Goal: Information Seeking & Learning: Learn about a topic

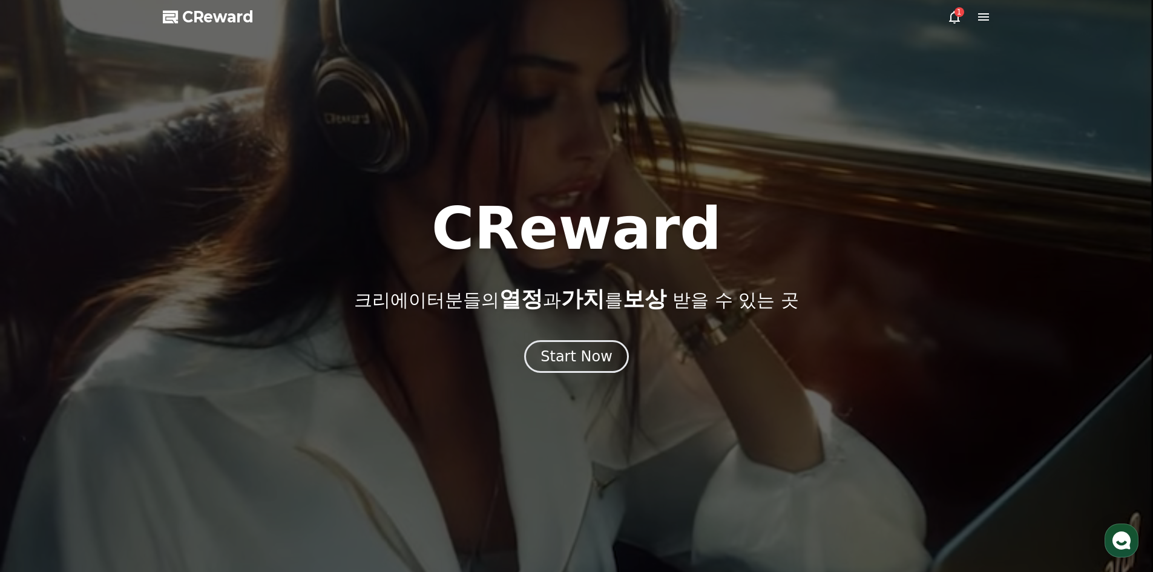
click at [574, 361] on div "Start Now" at bounding box center [576, 356] width 72 height 19
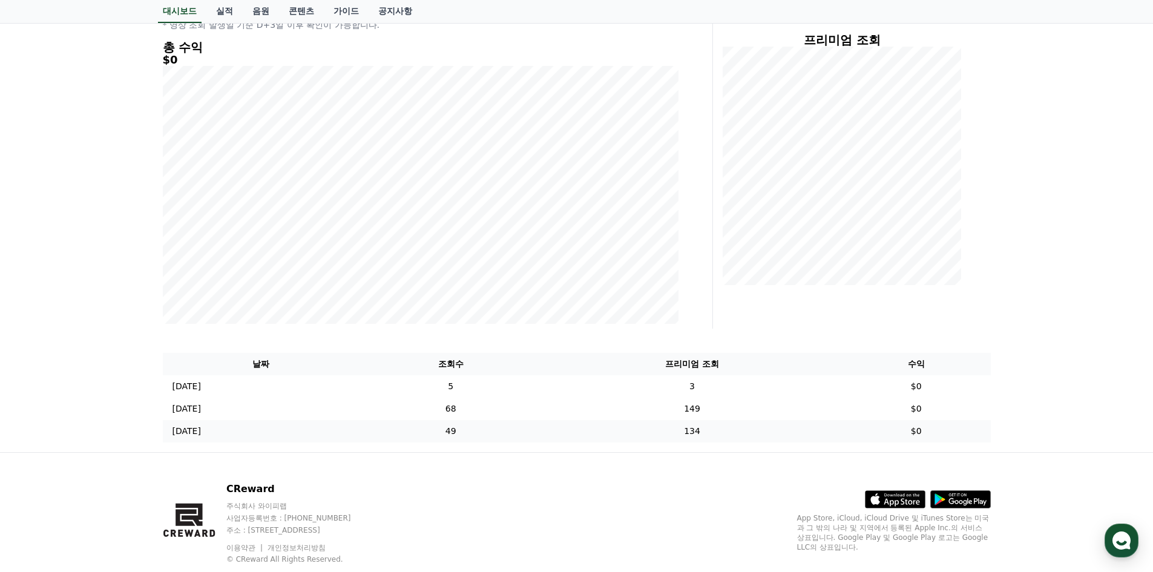
scroll to position [185, 0]
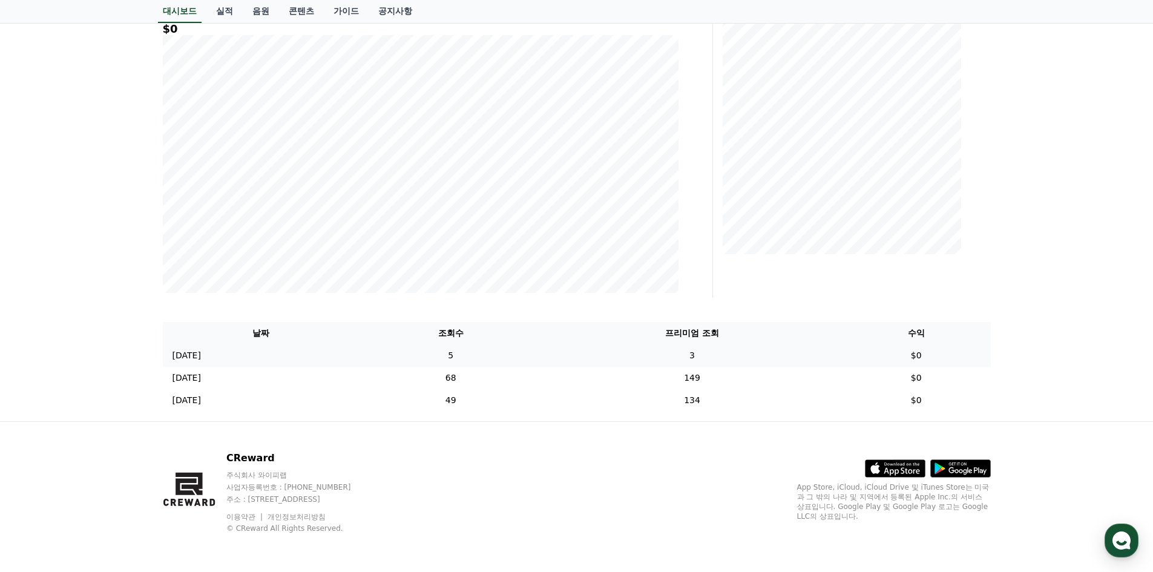
click at [703, 354] on td "3" at bounding box center [692, 355] width 300 height 22
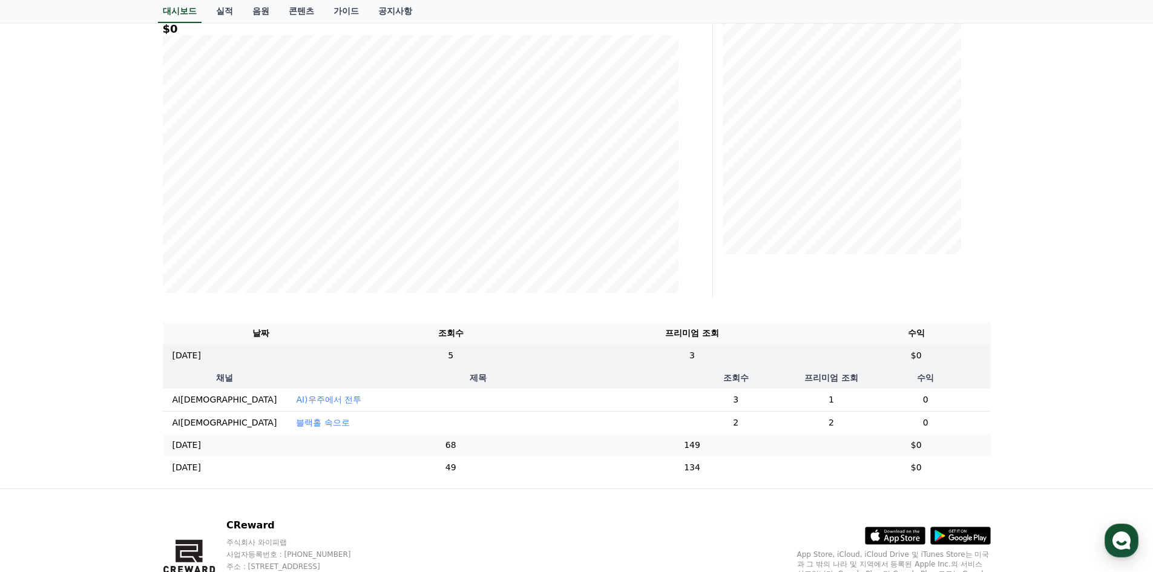
click at [686, 456] on td "149" at bounding box center [692, 445] width 300 height 22
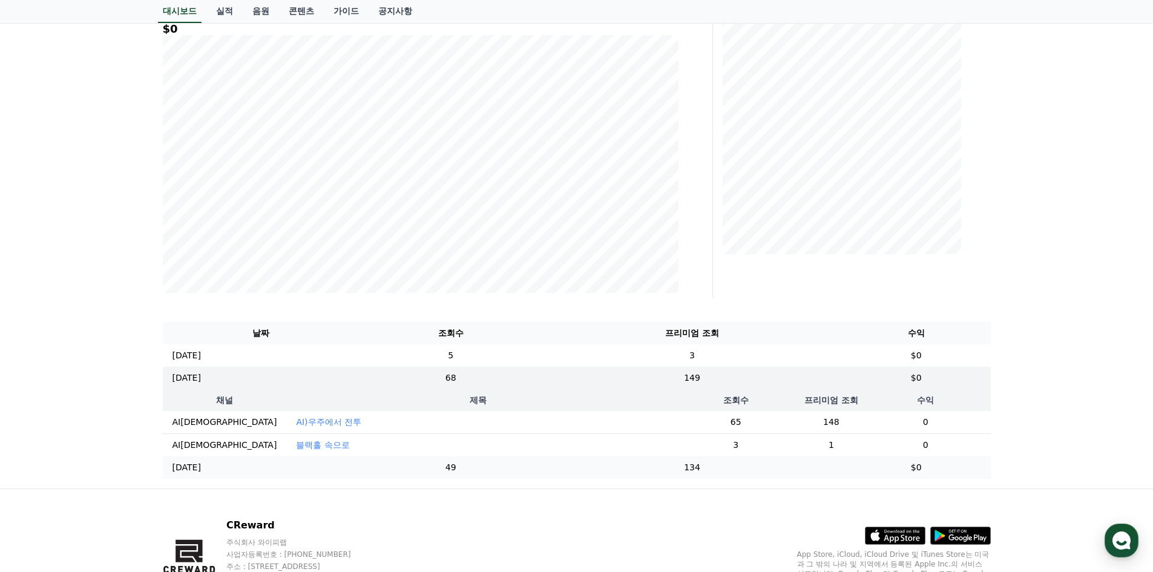
click at [594, 479] on td "134" at bounding box center [692, 467] width 300 height 22
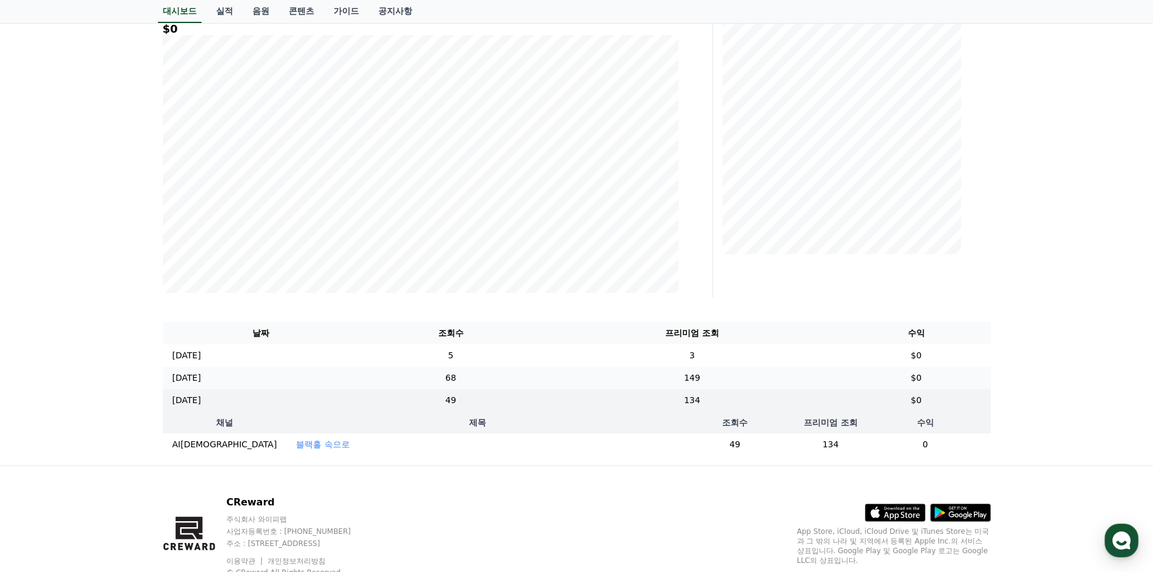
click at [542, 380] on td "68" at bounding box center [450, 378] width 183 height 22
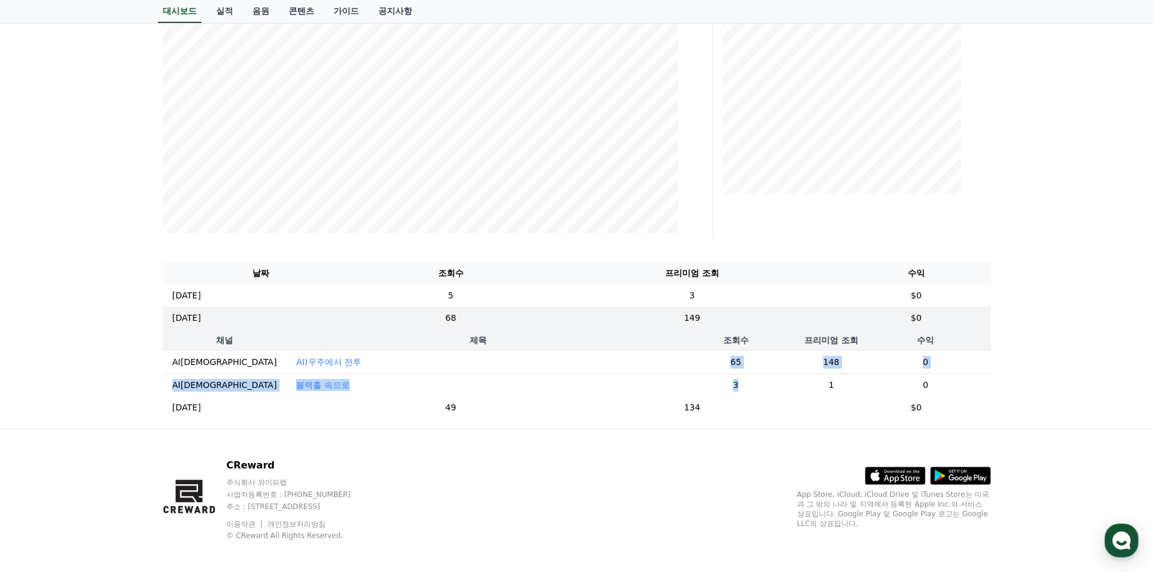
drag, startPoint x: 578, startPoint y: 353, endPoint x: 713, endPoint y: 381, distance: 137.8
click at [713, 381] on table "채널 제목 조회수 프리미엄 조회 수익 AI무비 AI)우주에서 전투 65 148 0 AI무비 블랙홀 속으로 3 1 0" at bounding box center [577, 362] width 828 height 67
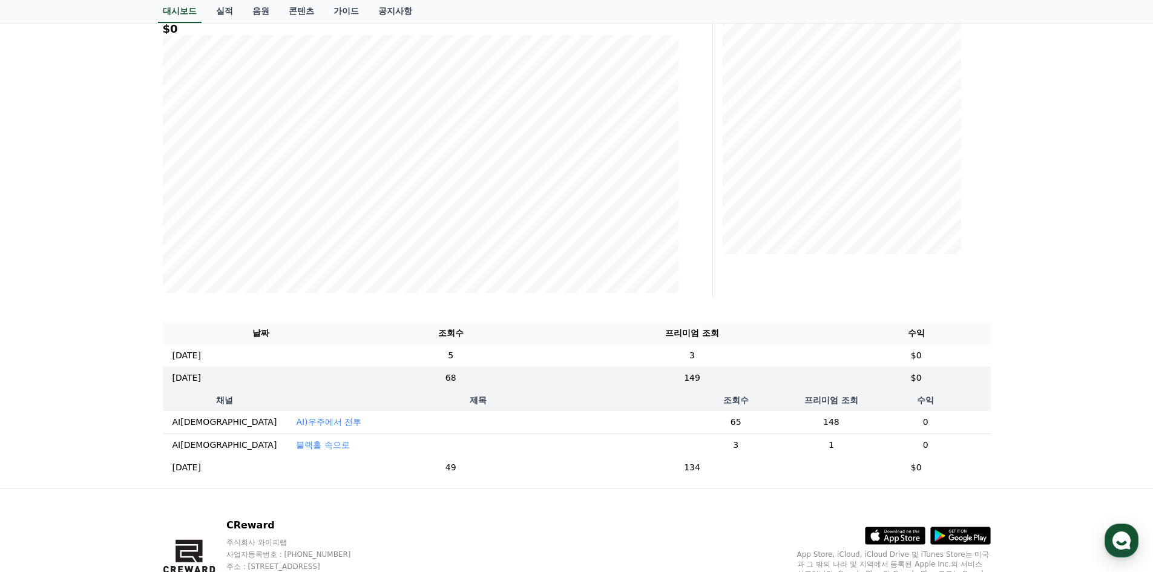
click at [767, 453] on td "3" at bounding box center [735, 444] width 133 height 23
click at [738, 343] on th "프리미엄 조회" at bounding box center [692, 333] width 300 height 22
click at [734, 349] on td "3" at bounding box center [692, 355] width 300 height 22
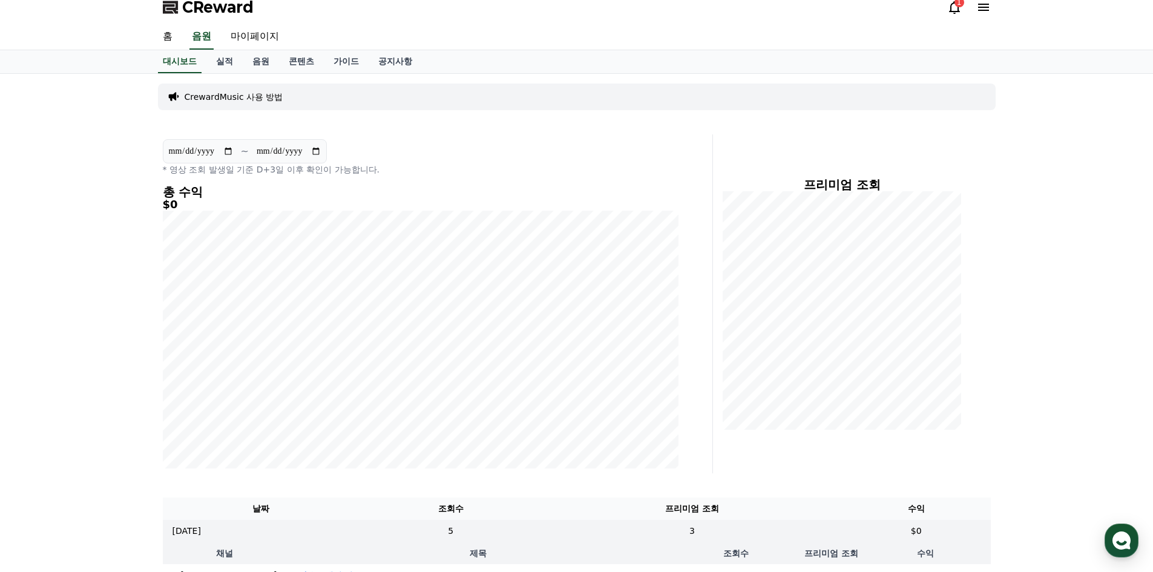
scroll to position [0, 0]
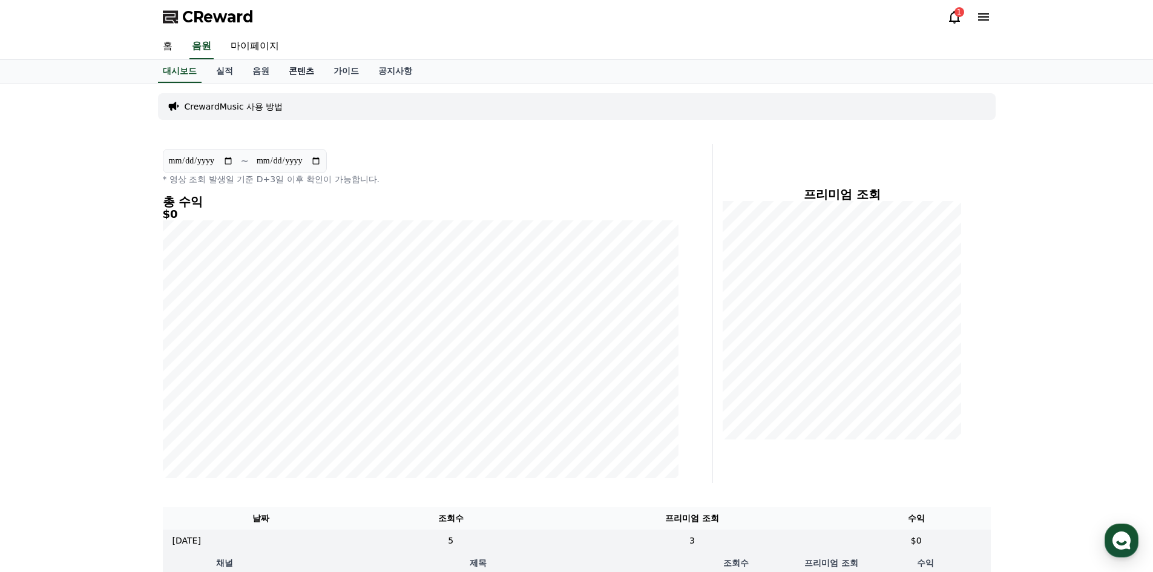
click at [293, 78] on link "콘텐츠" at bounding box center [301, 71] width 45 height 23
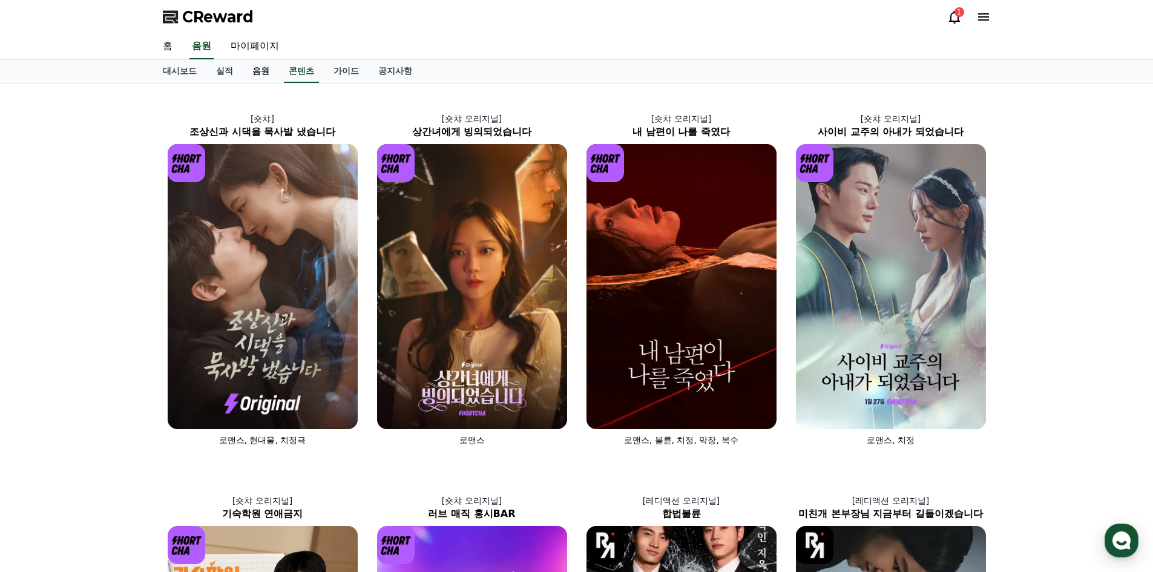
click at [276, 75] on link "음원" at bounding box center [261, 71] width 36 height 23
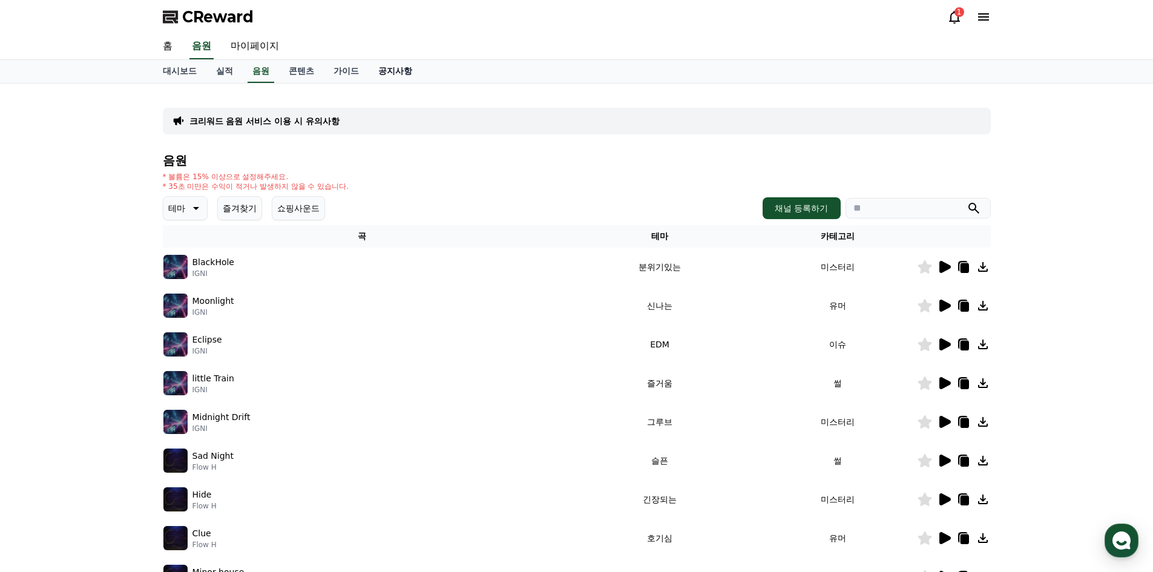
click at [379, 72] on link "공지사항" at bounding box center [394, 71] width 53 height 23
